Goal: Entertainment & Leisure: Consume media (video, audio)

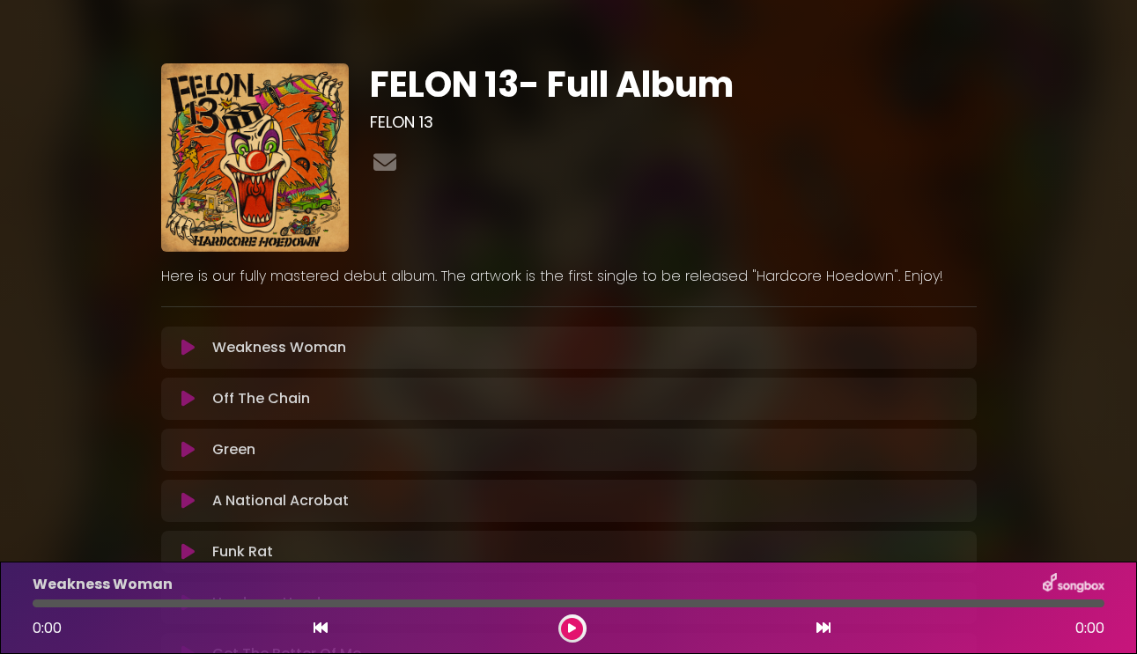
scroll to position [111, 0]
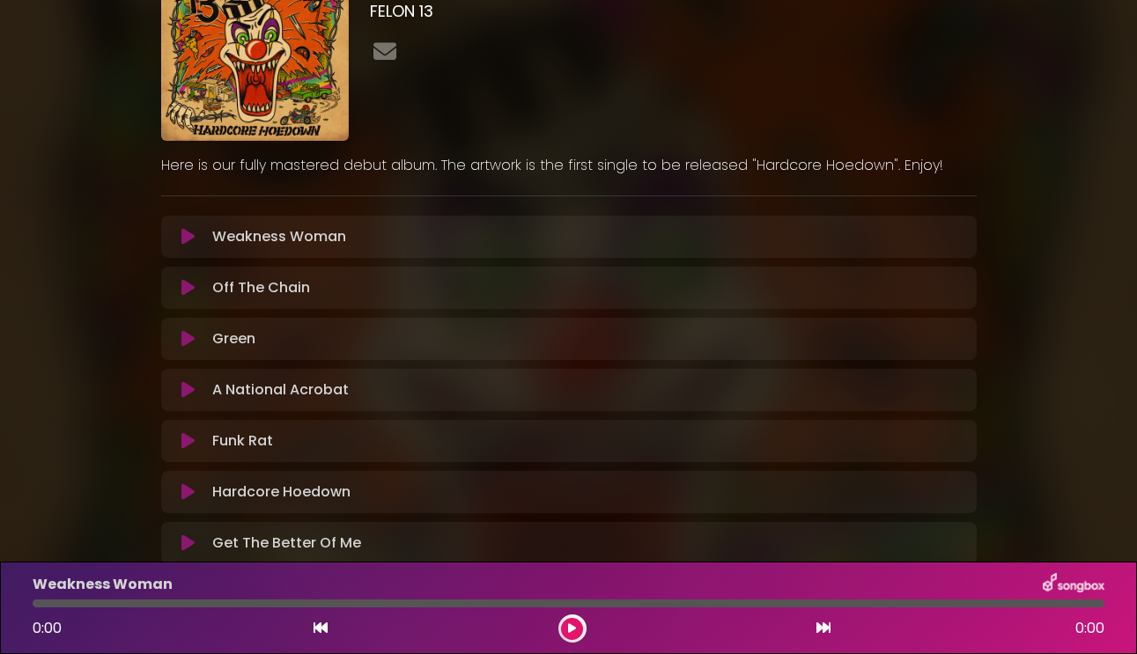
click at [183, 290] on icon at bounding box center [187, 288] width 13 height 18
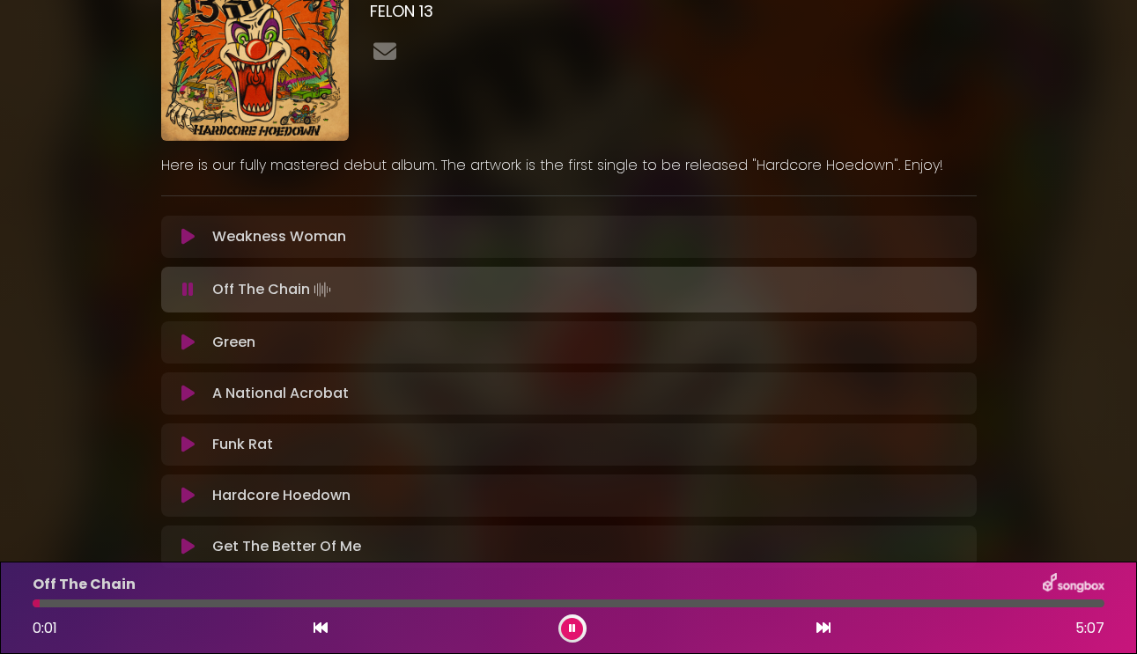
click at [574, 634] on button at bounding box center [572, 629] width 22 height 22
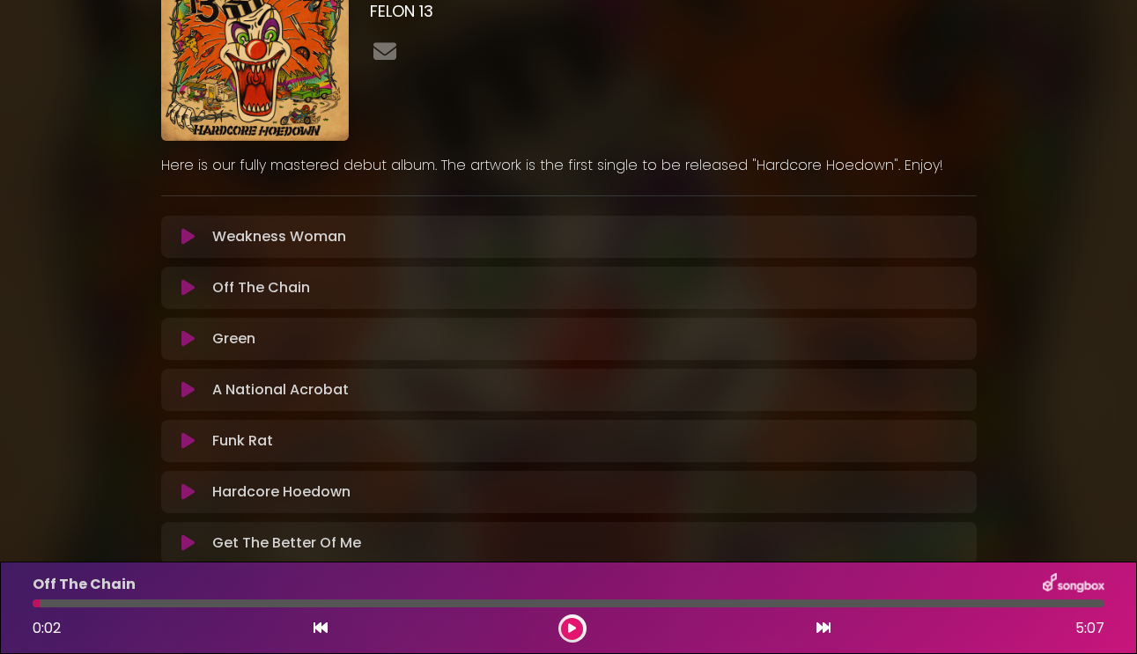
click at [189, 243] on icon at bounding box center [187, 237] width 13 height 18
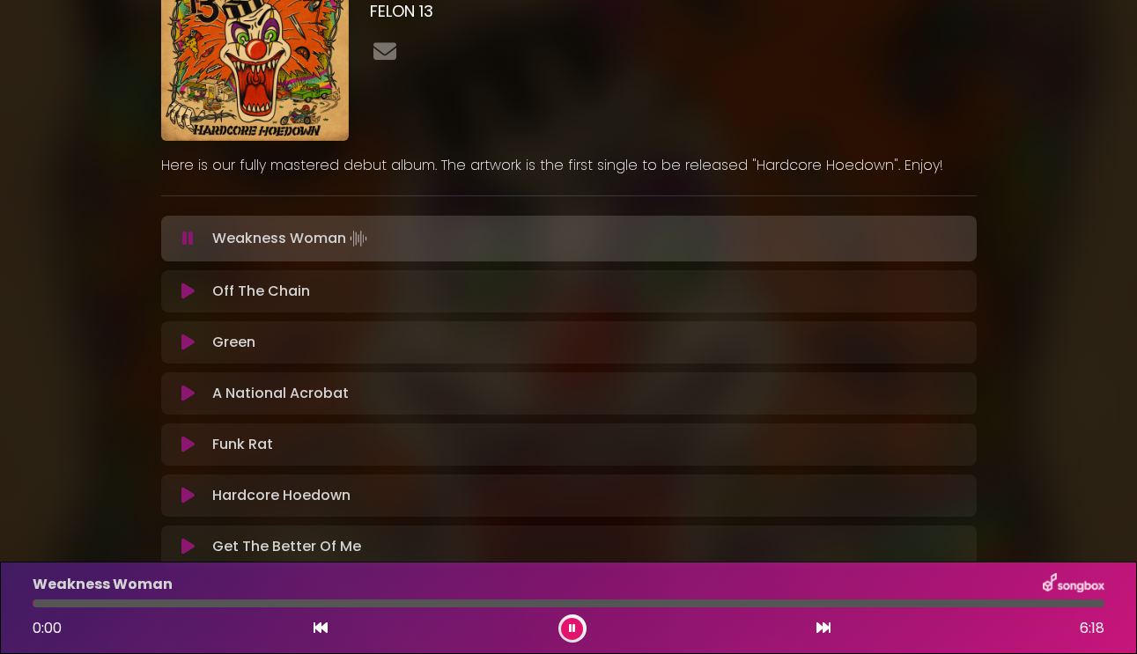
click at [569, 630] on icon at bounding box center [572, 629] width 7 height 11
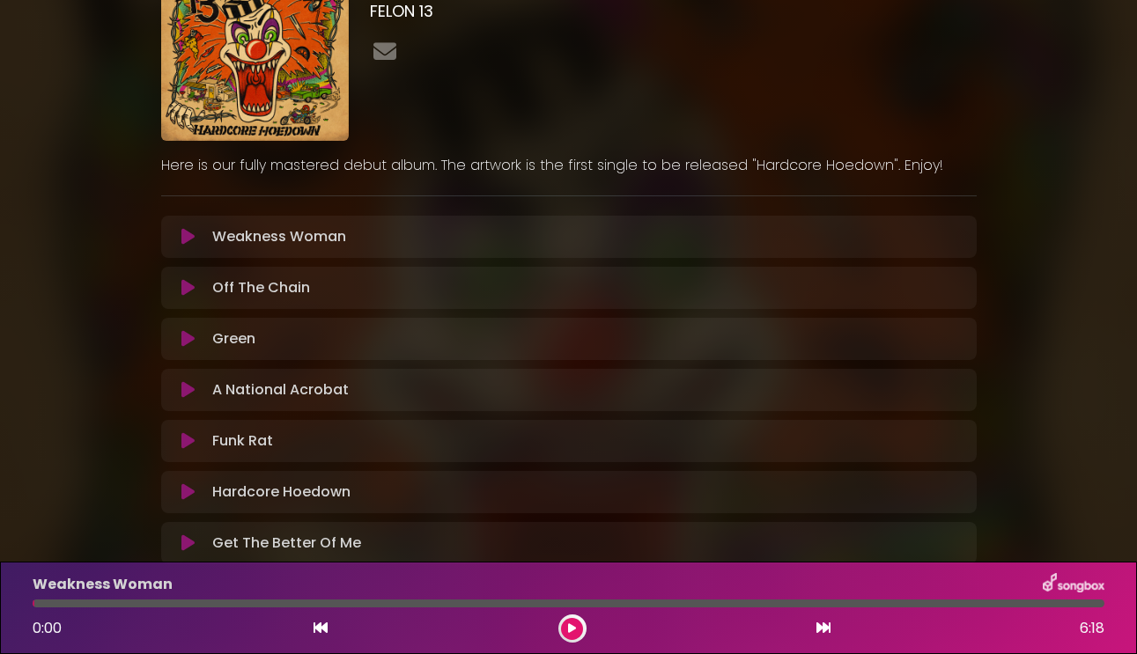
click at [183, 450] on div "Funk Rat Loading Track..." at bounding box center [569, 441] width 795 height 21
click at [183, 435] on icon at bounding box center [187, 442] width 13 height 18
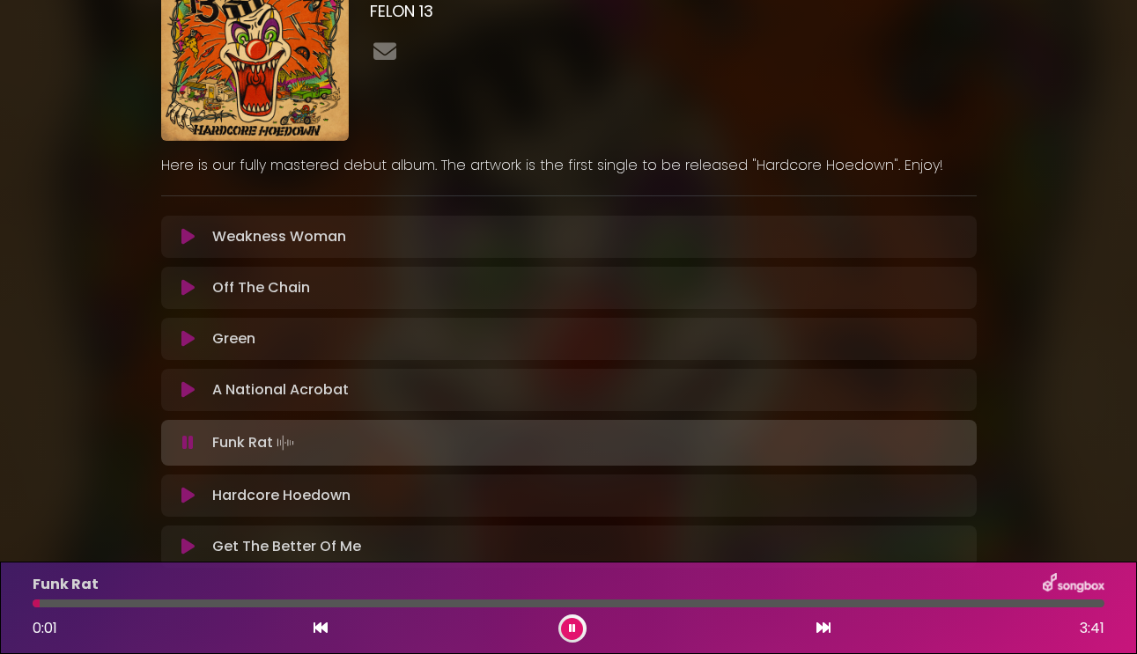
click at [572, 628] on icon at bounding box center [572, 629] width 7 height 11
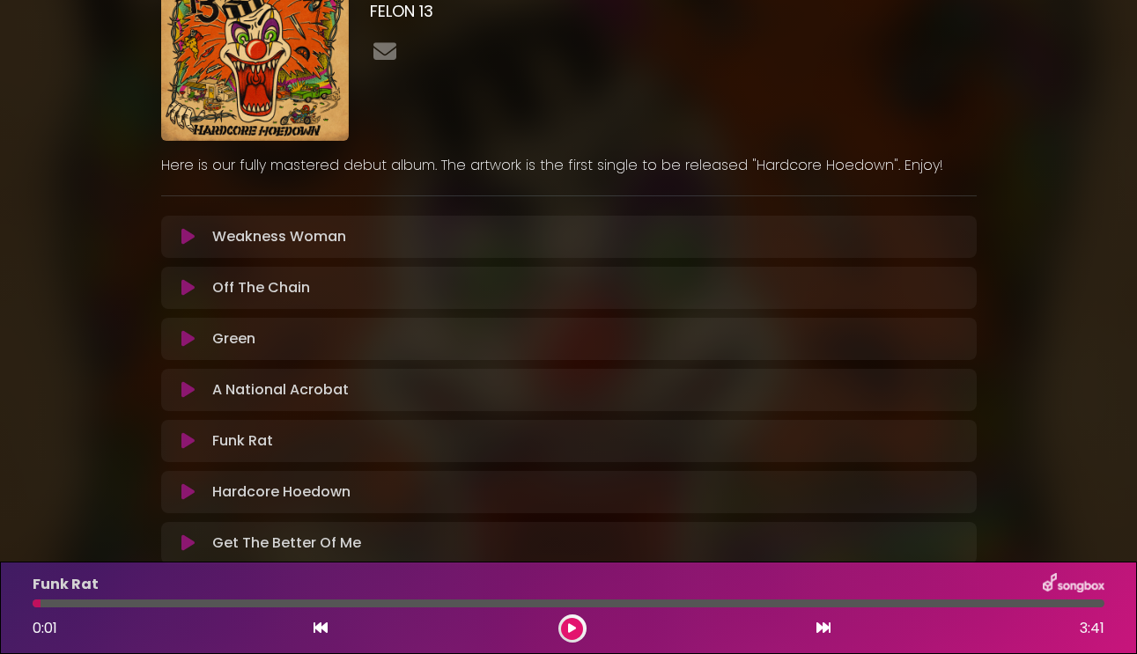
click at [184, 288] on icon at bounding box center [187, 288] width 13 height 18
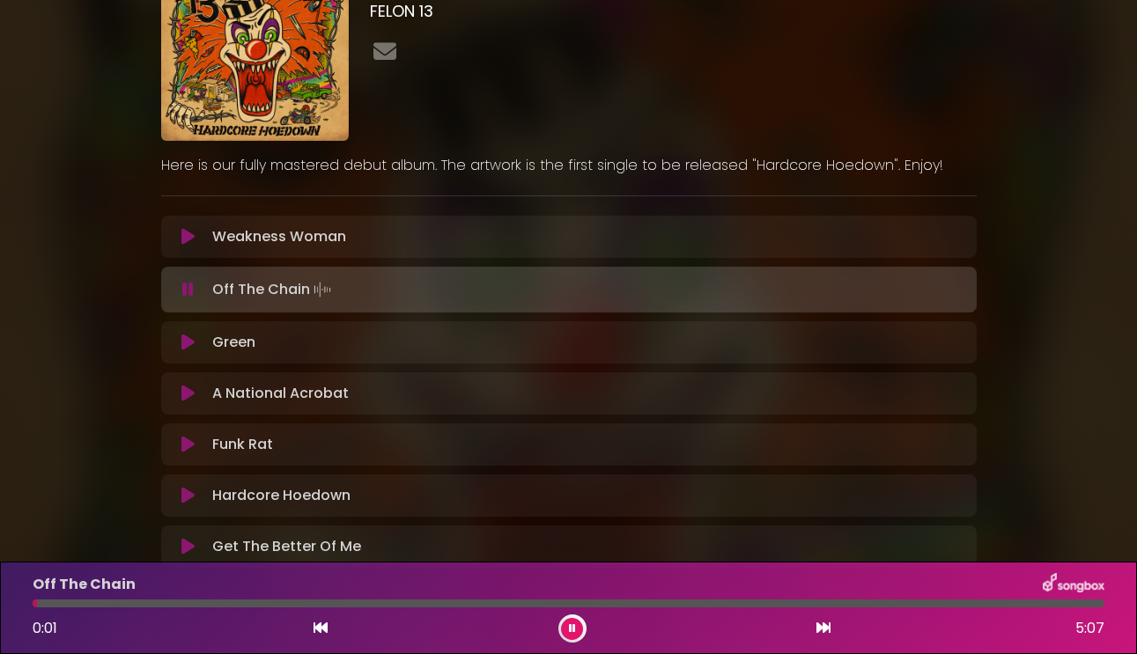
click at [565, 625] on button at bounding box center [572, 629] width 22 height 22
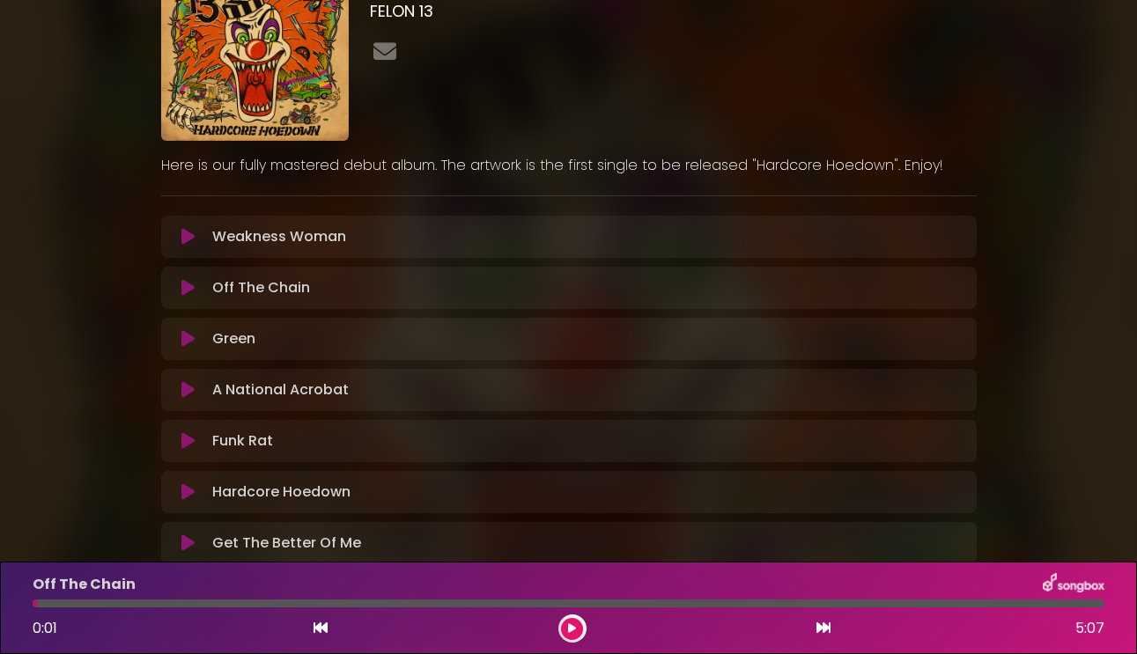
click at [188, 233] on icon at bounding box center [187, 237] width 13 height 18
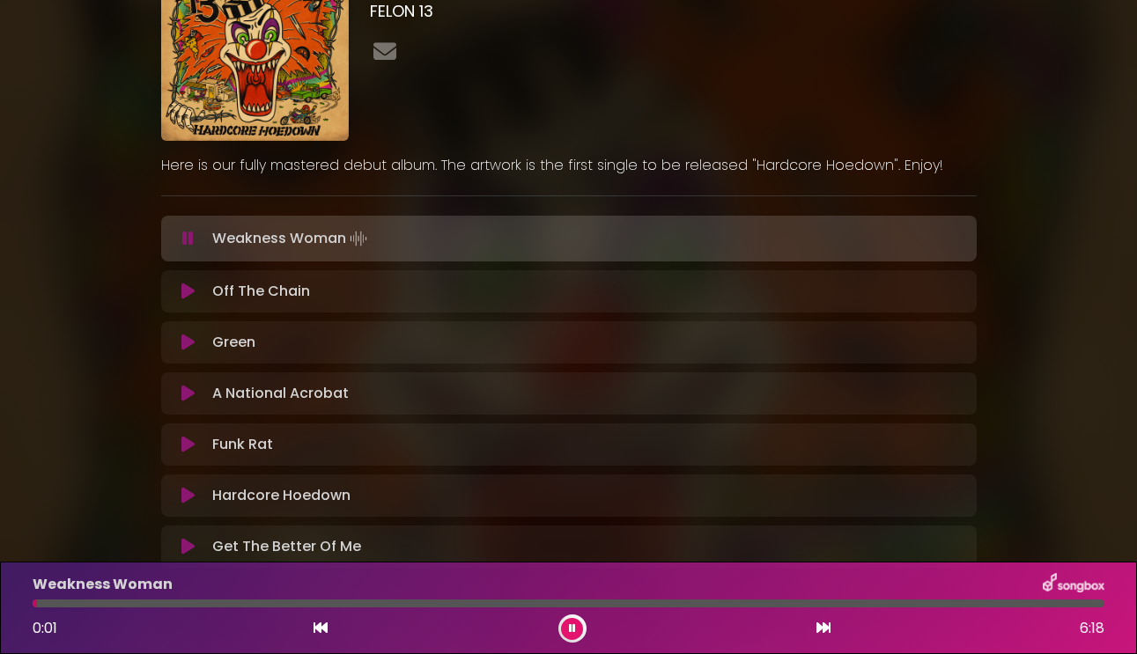
click at [571, 633] on icon at bounding box center [572, 629] width 7 height 11
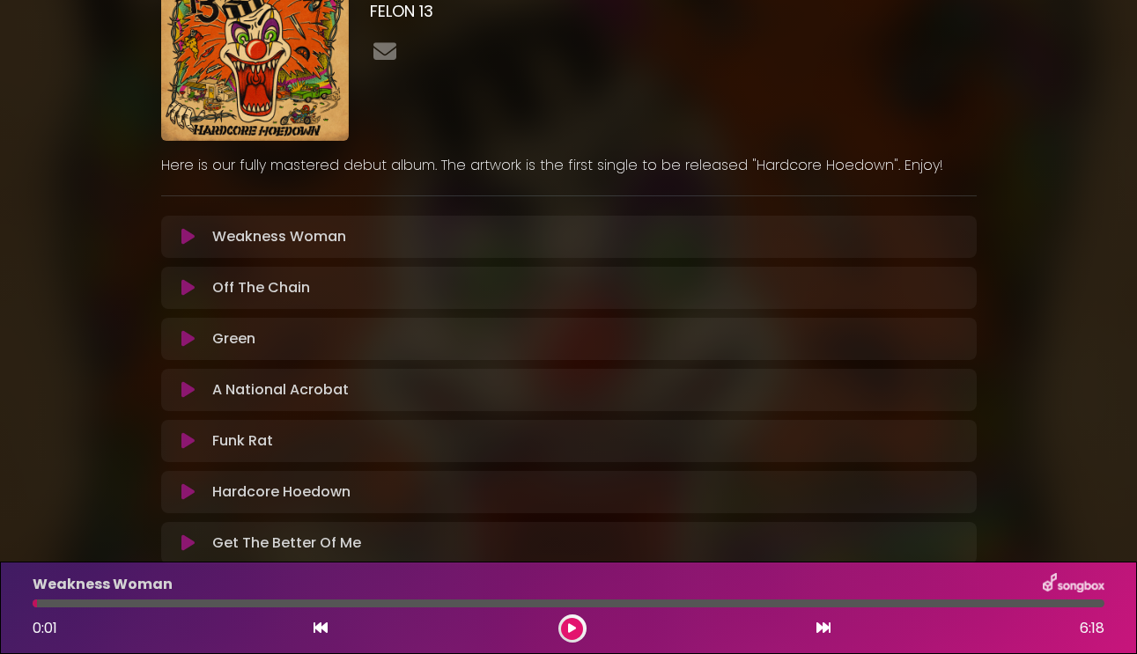
click at [190, 442] on icon at bounding box center [187, 442] width 13 height 18
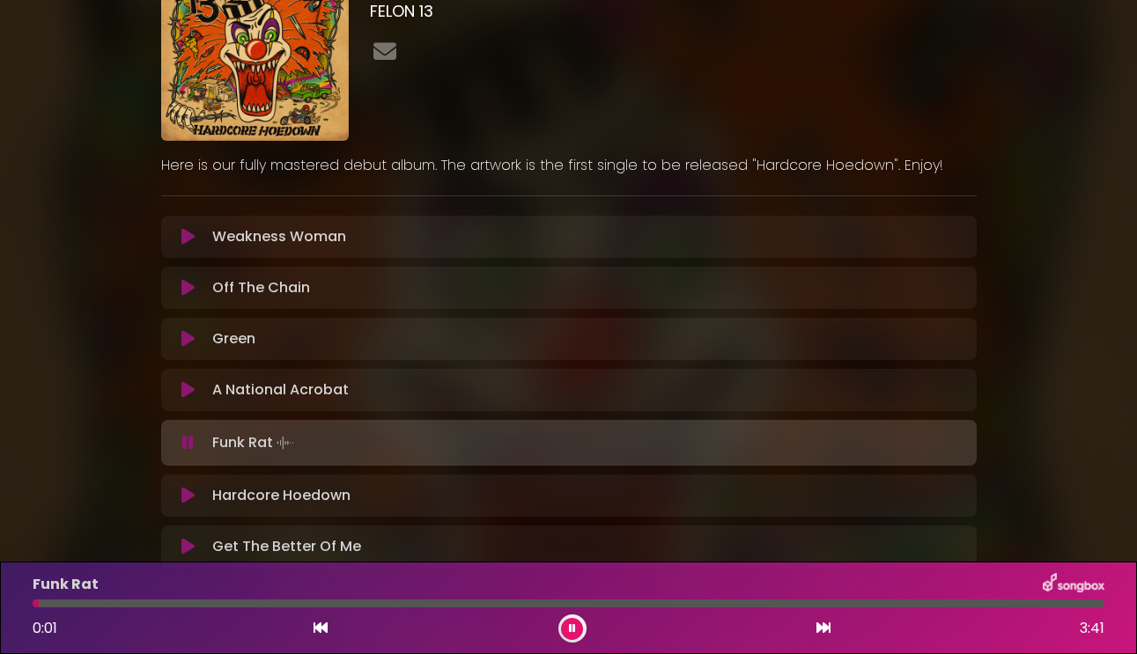
click at [566, 624] on button at bounding box center [572, 629] width 22 height 22
